Goal: Obtain resource: Obtain resource

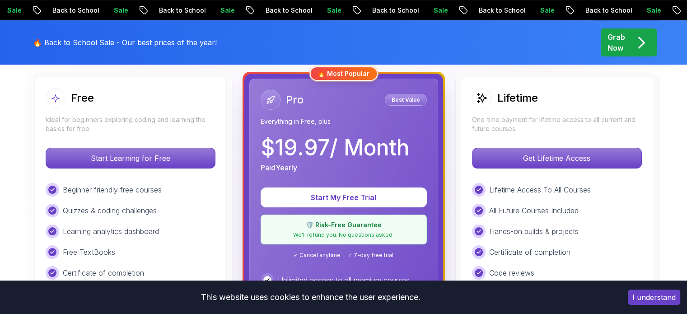
scroll to position [258, 0]
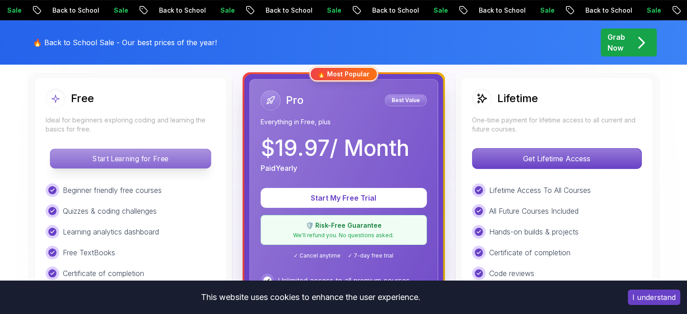
click at [172, 158] on p "Start Learning for Free" at bounding box center [130, 158] width 160 height 19
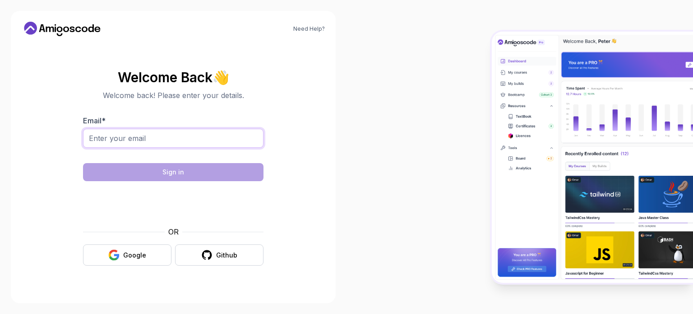
click at [172, 158] on form "Email * Sign in OR Google Github" at bounding box center [173, 190] width 181 height 150
click at [129, 251] on div "Google" at bounding box center [134, 255] width 23 height 9
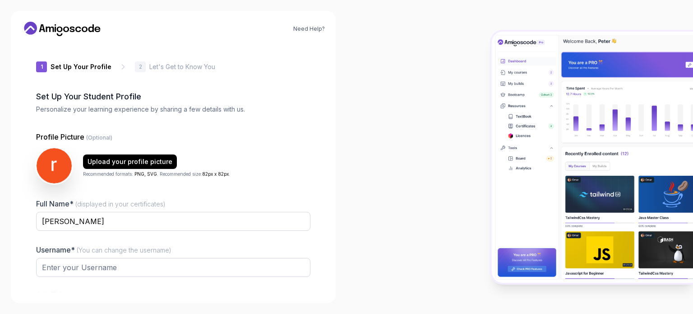
type input "boldsquirrel8634a"
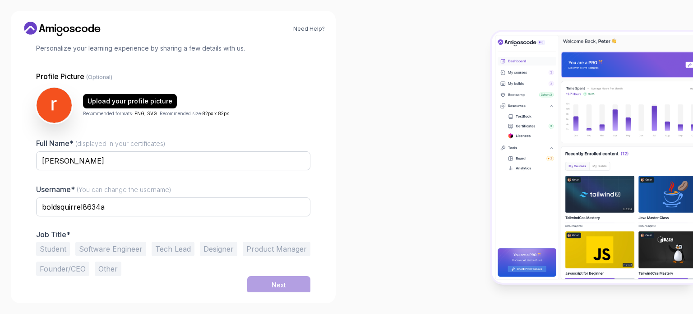
scroll to position [62, 0]
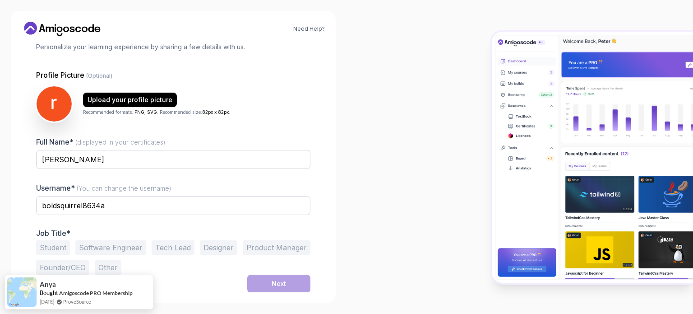
click at [118, 248] on button "Software Engineer" at bounding box center [110, 247] width 71 height 14
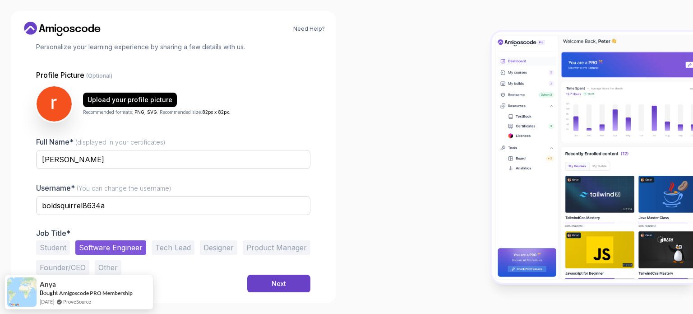
click at [54, 245] on button "Student" at bounding box center [53, 247] width 34 height 14
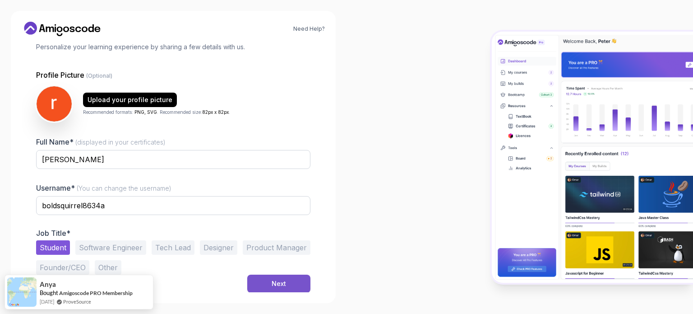
click at [264, 280] on button "Next" at bounding box center [278, 283] width 63 height 18
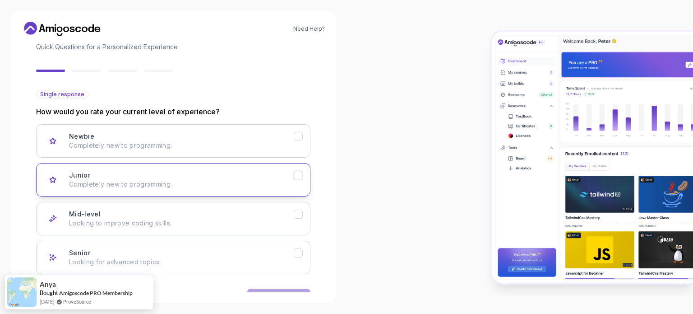
scroll to position [90, 0]
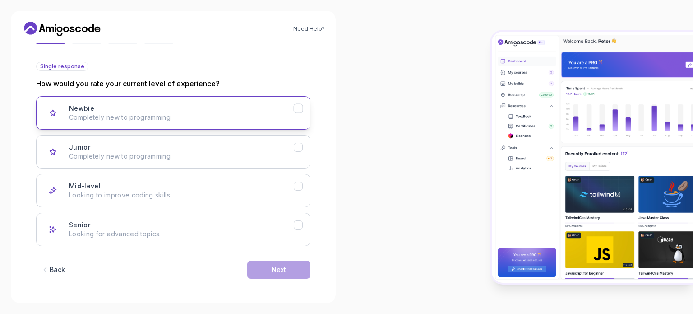
click at [111, 118] on p "Completely new to programming." at bounding box center [181, 117] width 225 height 9
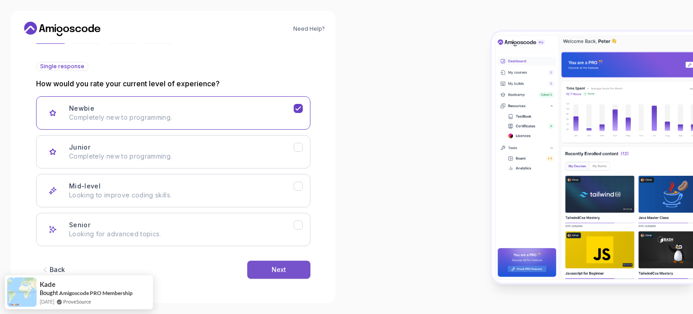
click at [269, 271] on button "Next" at bounding box center [278, 269] width 63 height 18
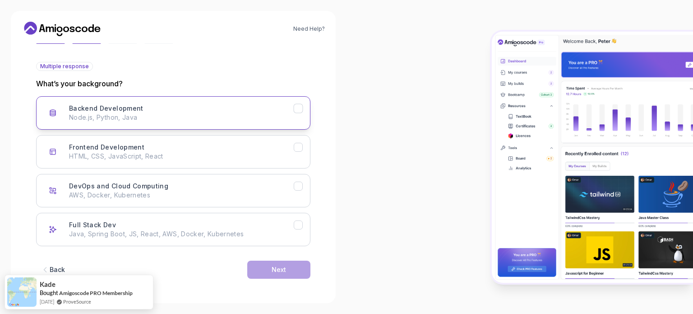
click at [239, 122] on button "Backend Development Node.js, Python, Java" at bounding box center [173, 112] width 274 height 33
click at [279, 265] on div "Next" at bounding box center [279, 269] width 14 height 9
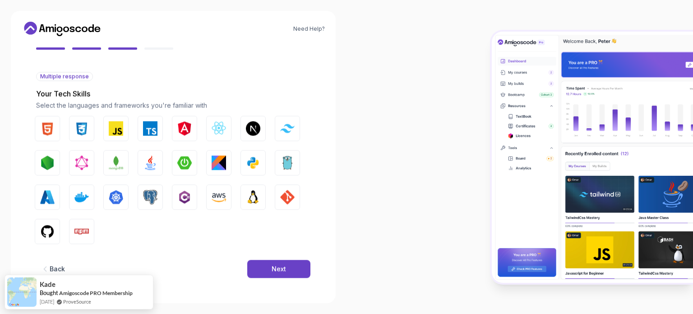
scroll to position [80, 0]
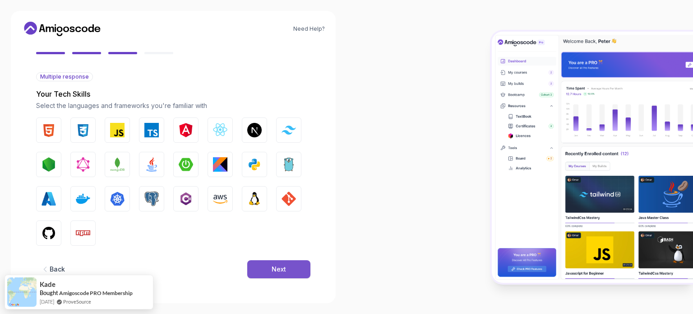
click at [275, 272] on div "Next" at bounding box center [279, 269] width 14 height 9
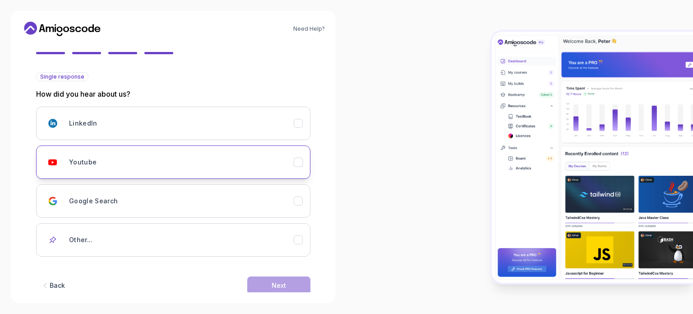
click at [144, 153] on div "Youtube" at bounding box center [181, 162] width 225 height 18
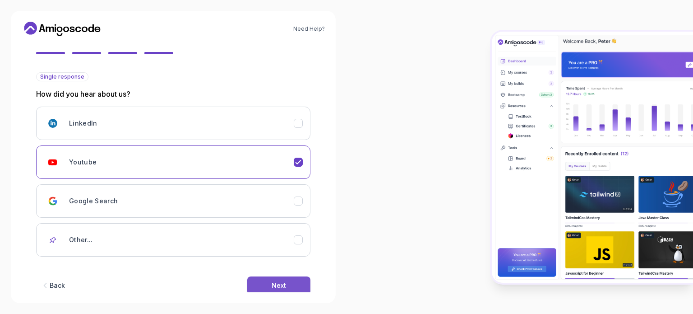
click at [260, 286] on button "Next" at bounding box center [278, 285] width 63 height 18
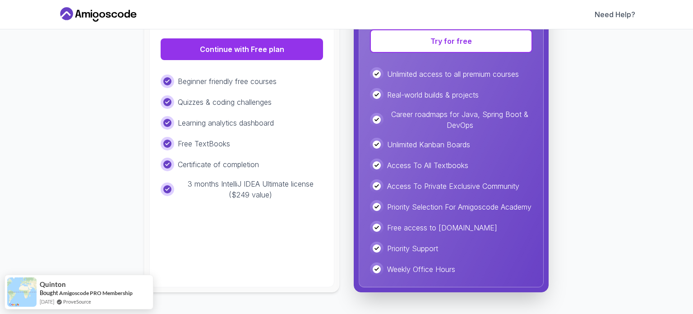
scroll to position [159, 0]
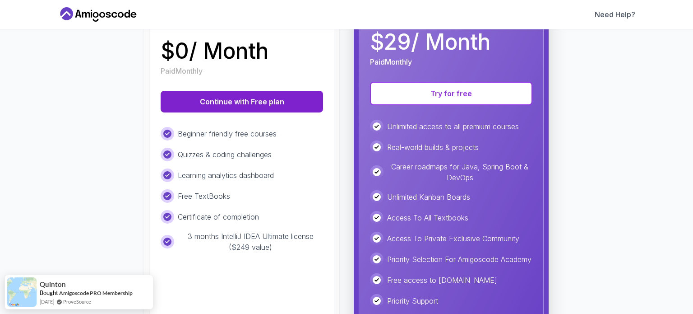
click at [226, 97] on button "Continue with Free plan" at bounding box center [242, 102] width 163 height 22
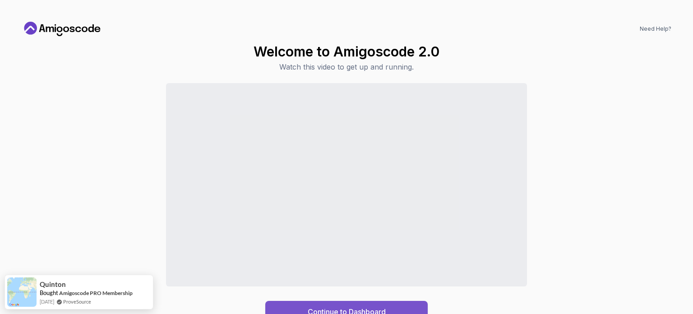
click at [347, 306] on div "Continue to Dashboard" at bounding box center [347, 311] width 78 height 11
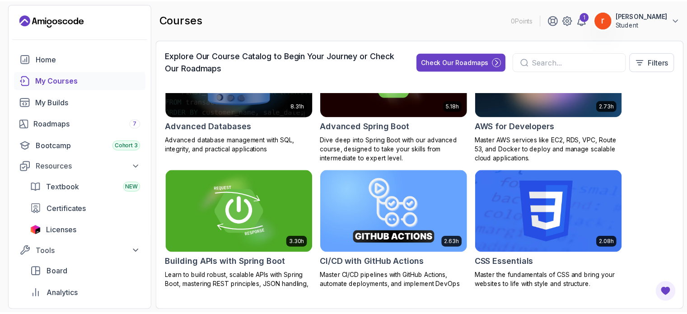
scroll to position [61, 0]
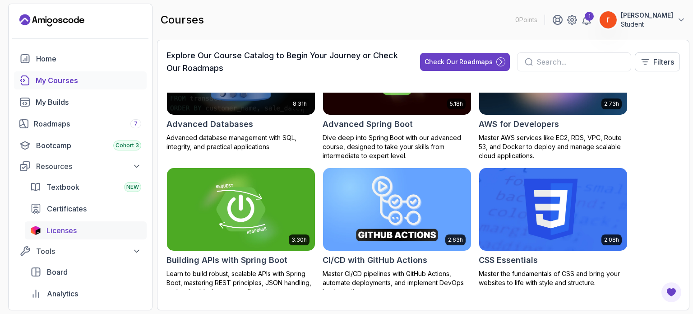
click at [74, 224] on link "Licenses" at bounding box center [86, 230] width 122 height 18
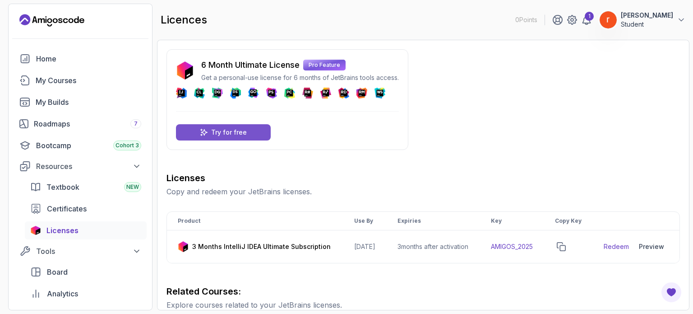
click at [218, 135] on p "Try for free" at bounding box center [229, 132] width 36 height 9
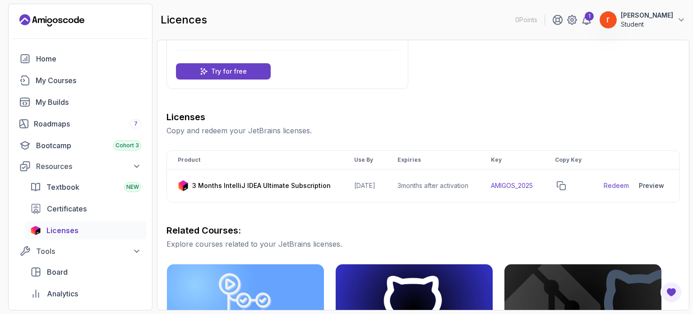
scroll to position [59, 0]
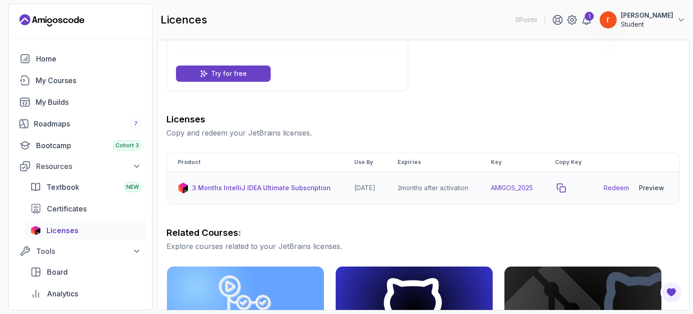
click at [566, 192] on icon "copy-button" at bounding box center [561, 187] width 9 height 9
drag, startPoint x: 222, startPoint y: 195, endPoint x: 287, endPoint y: 191, distance: 65.1
click at [287, 191] on p "3 Months IntelliJ IDEA Ultimate Subscription" at bounding box center [261, 187] width 139 height 9
copy p "IntelliJ IDEA Ultimate"
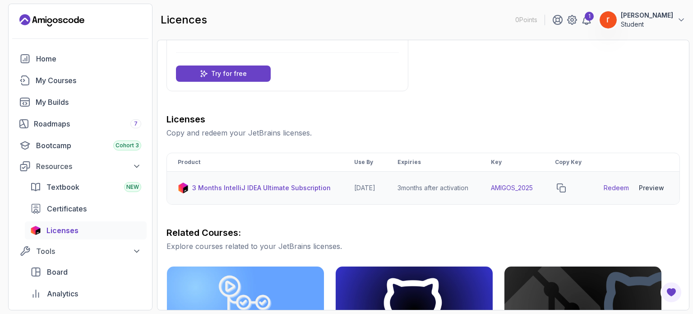
click at [251, 192] on p "3 Months IntelliJ IDEA Ultimate Subscription" at bounding box center [261, 187] width 139 height 9
click at [625, 192] on link "Redeem" at bounding box center [616, 187] width 25 height 9
